Goal: Information Seeking & Learning: Learn about a topic

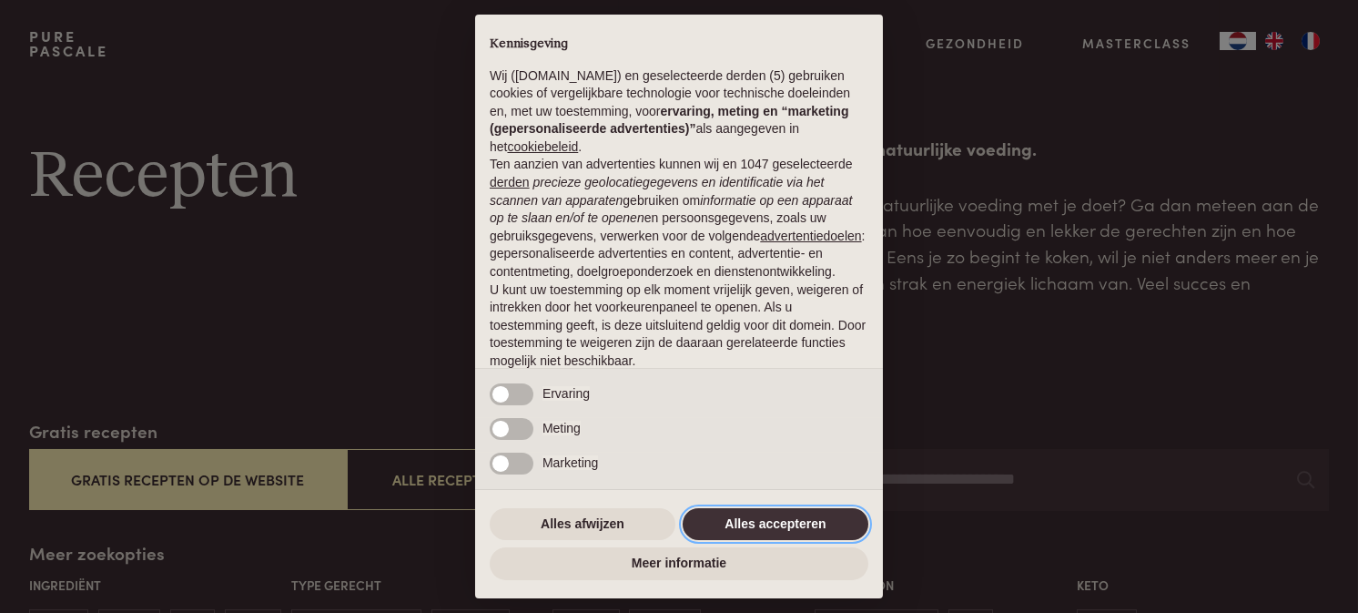
click at [732, 523] on button "Alles accepteren" at bounding box center [776, 524] width 186 height 33
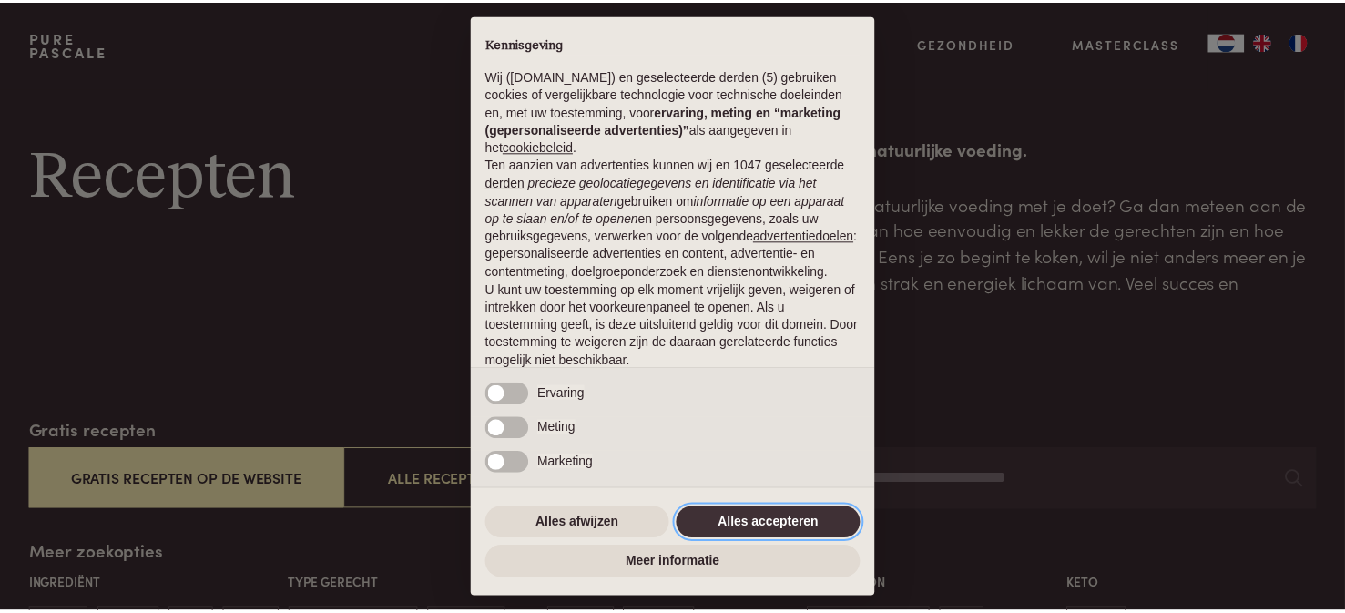
scroll to position [120, 0]
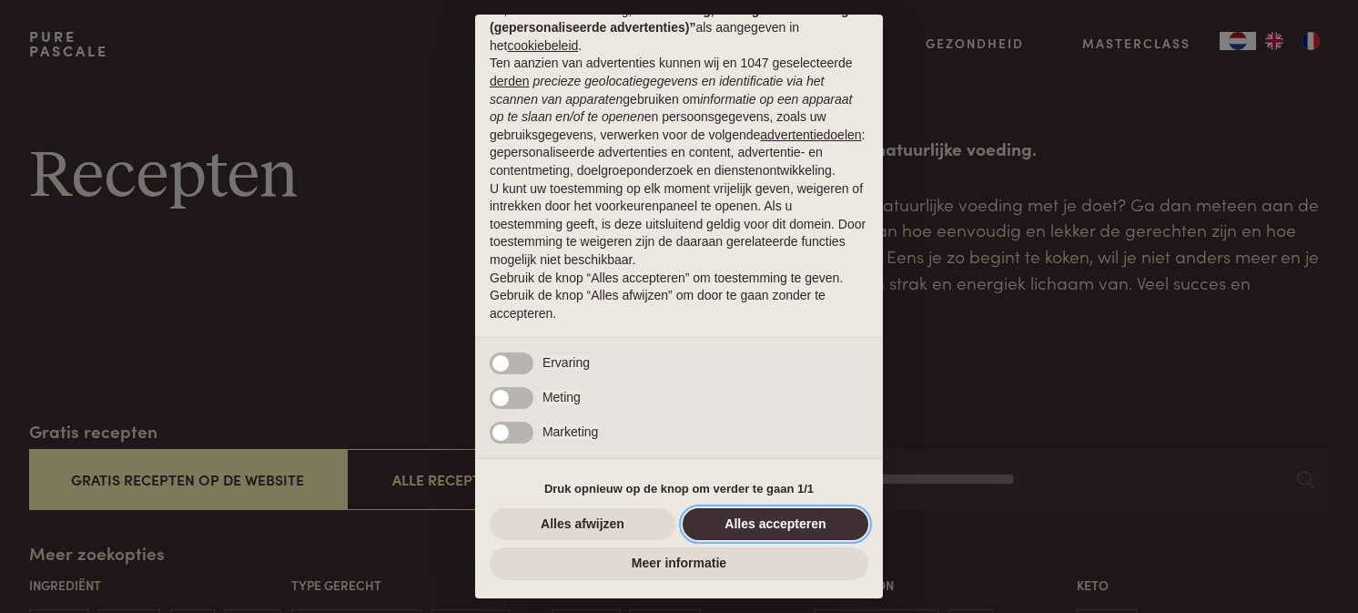
click at [746, 523] on button "Alles accepteren" at bounding box center [776, 524] width 186 height 33
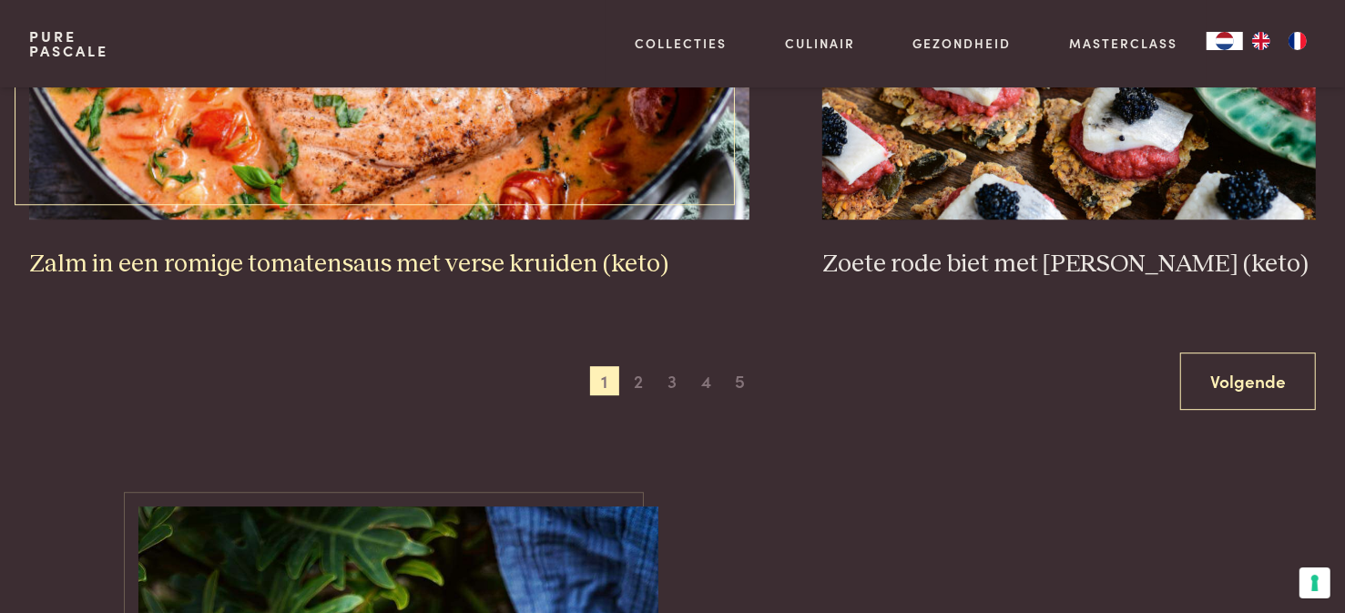
scroll to position [3549, 0]
click at [644, 374] on span "2" at bounding box center [638, 380] width 29 height 29
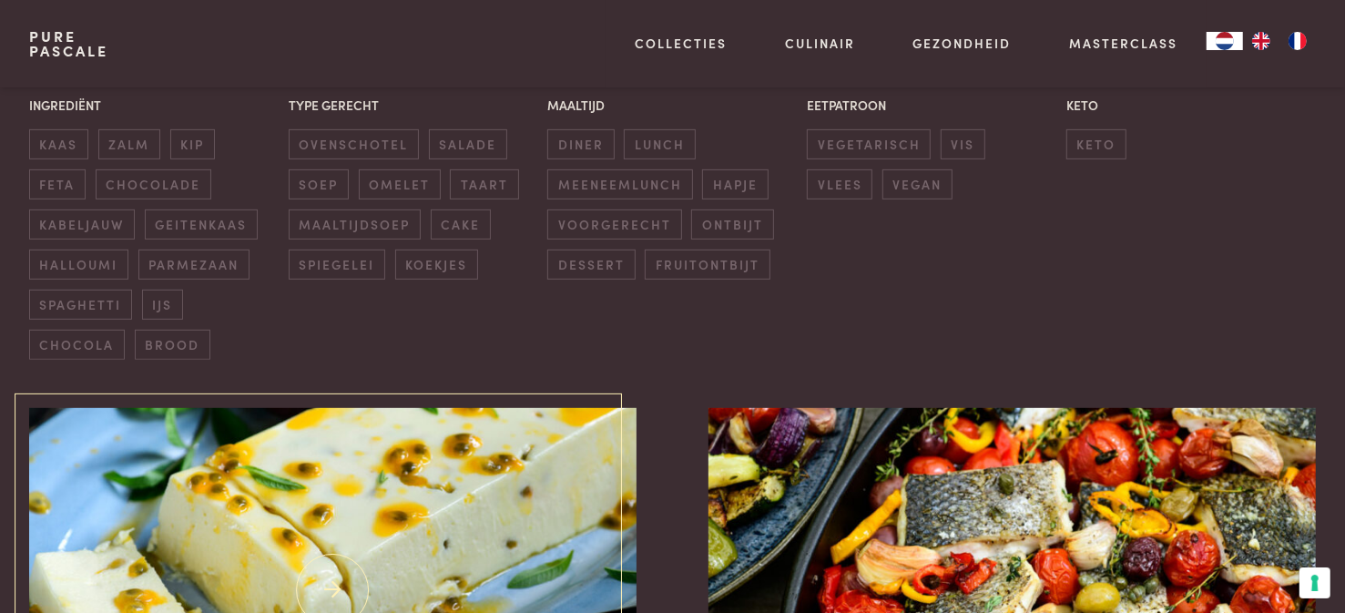
scroll to position [418, 0]
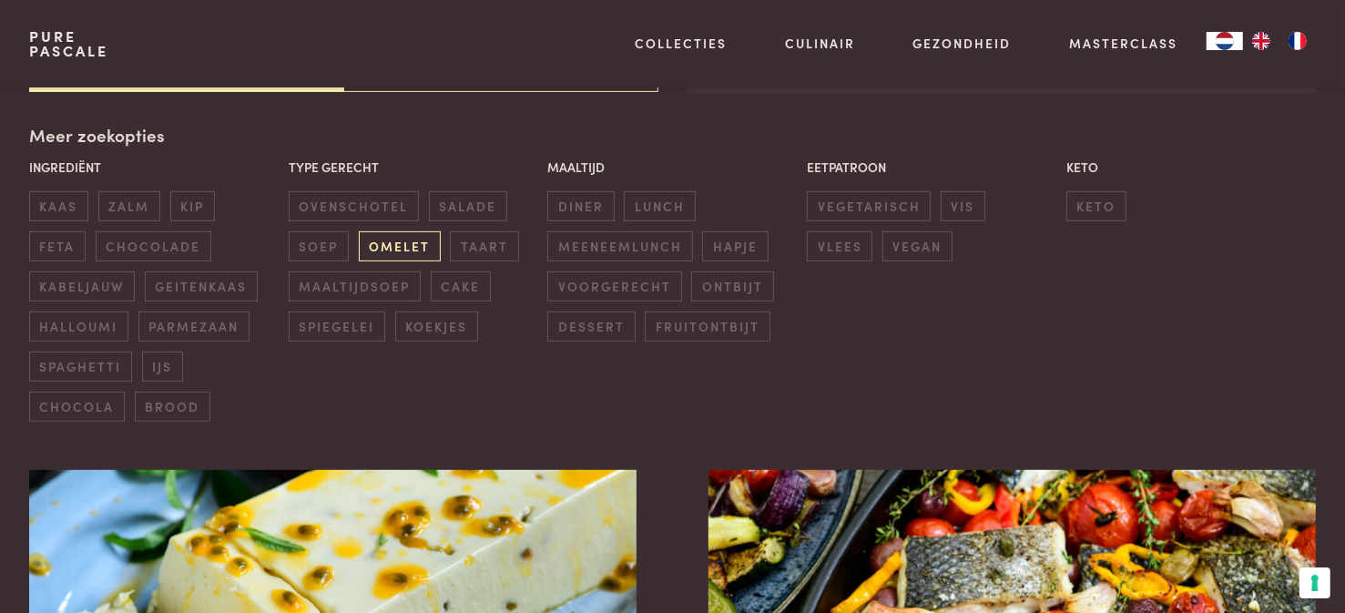
click at [390, 242] on span "omelet" at bounding box center [400, 246] width 82 height 30
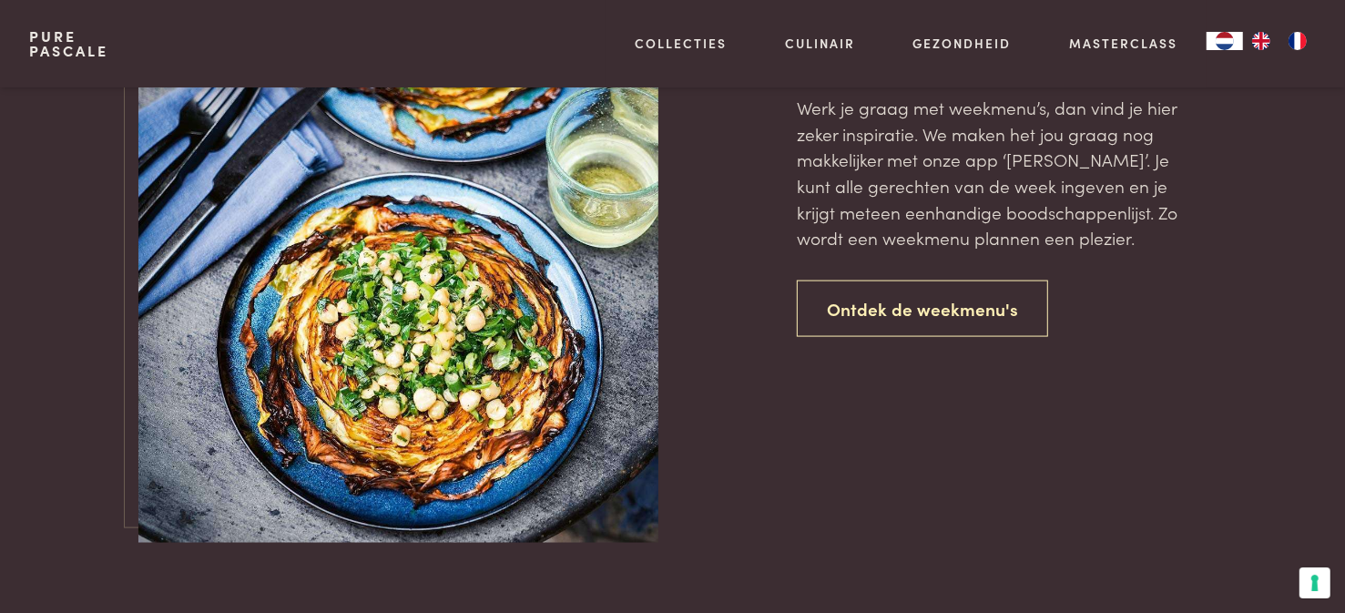
scroll to position [1782, 0]
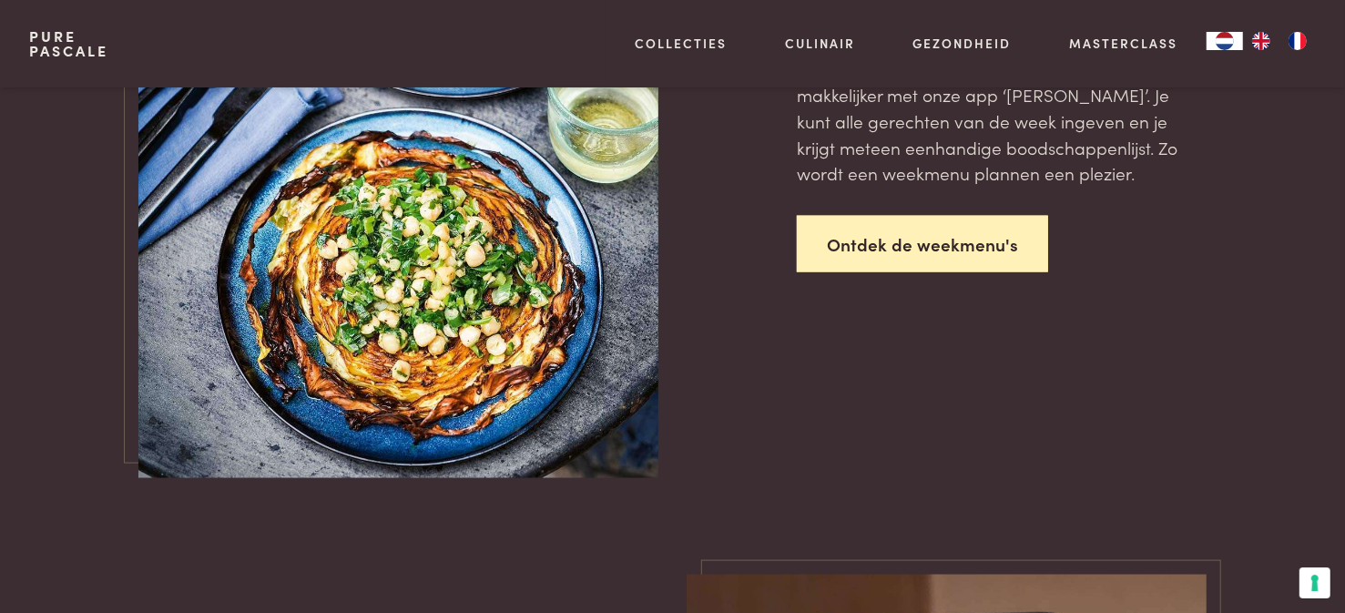
click at [877, 241] on link "Ontdek de weekmenu's" at bounding box center [922, 244] width 251 height 57
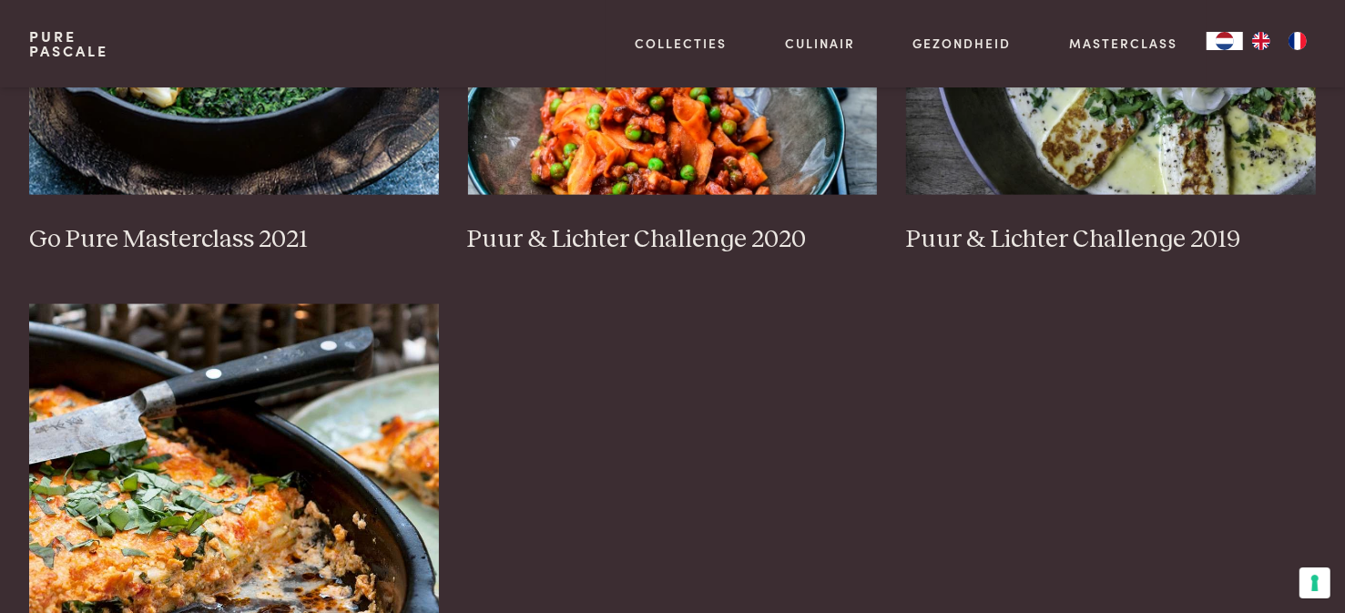
scroll to position [1638, 0]
